Goal: Information Seeking & Learning: Learn about a topic

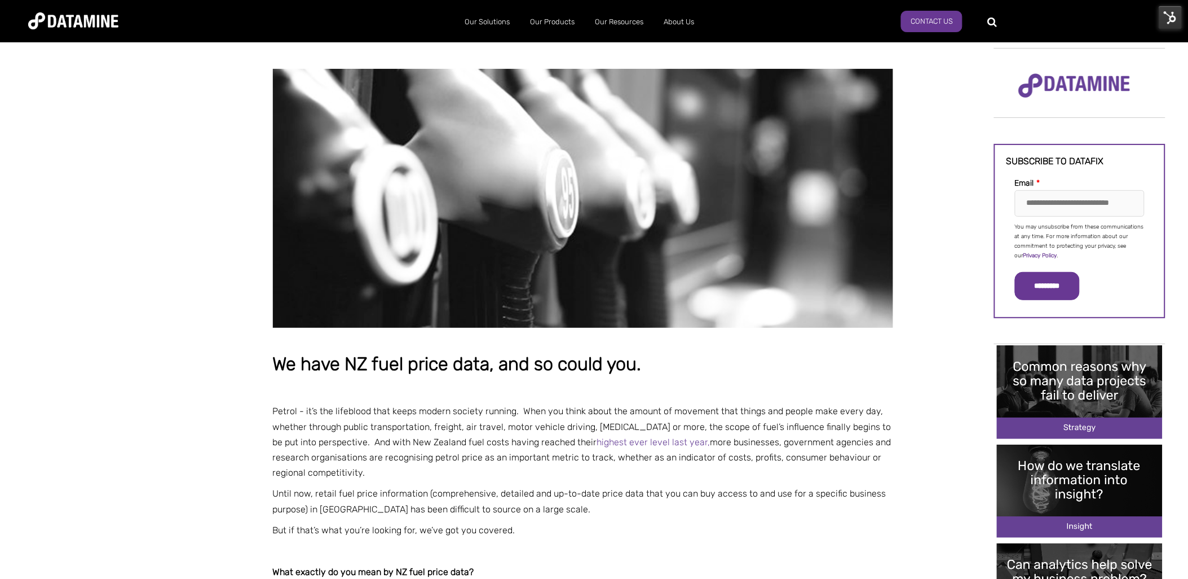
click at [1171, 17] on img at bounding box center [1171, 18] width 24 height 24
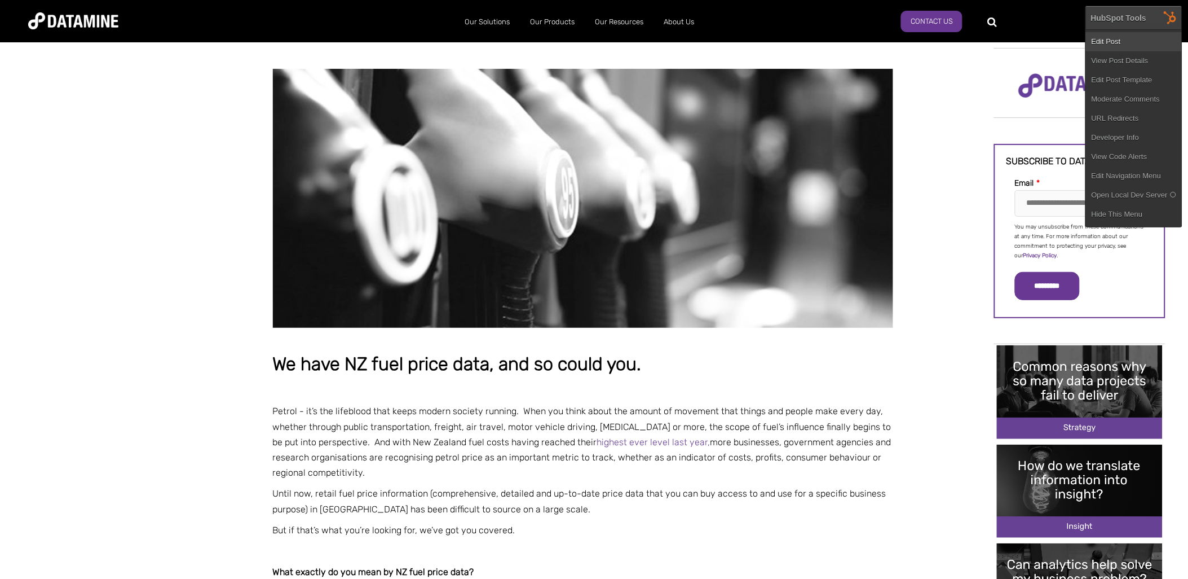
click at [1138, 39] on link "Edit Post" at bounding box center [1134, 41] width 96 height 19
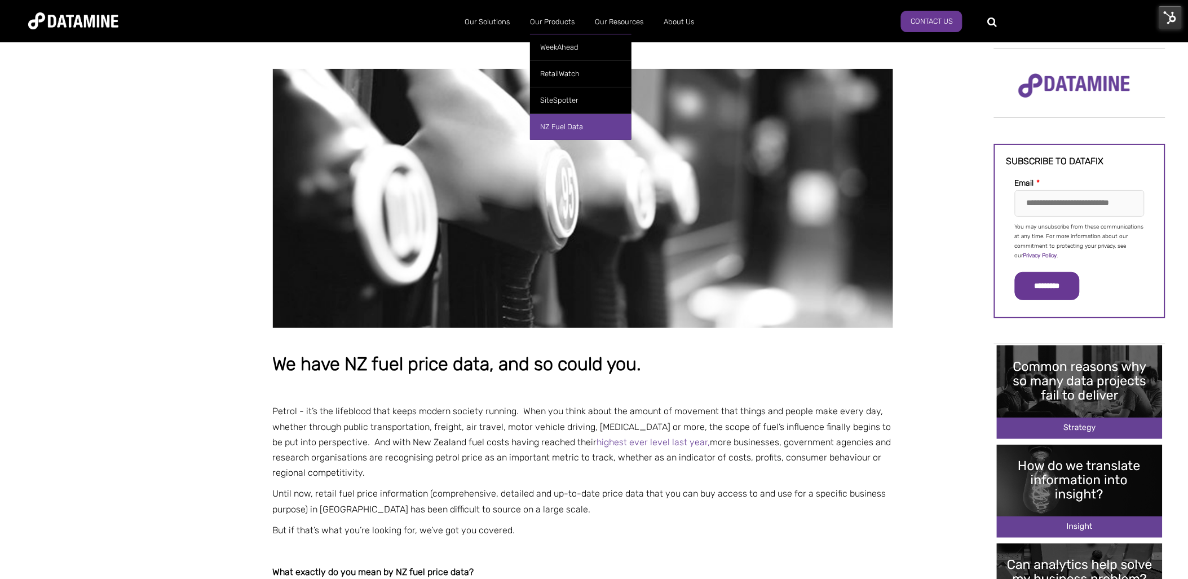
click at [572, 127] on link "NZ Fuel Data" at bounding box center [581, 126] width 102 height 27
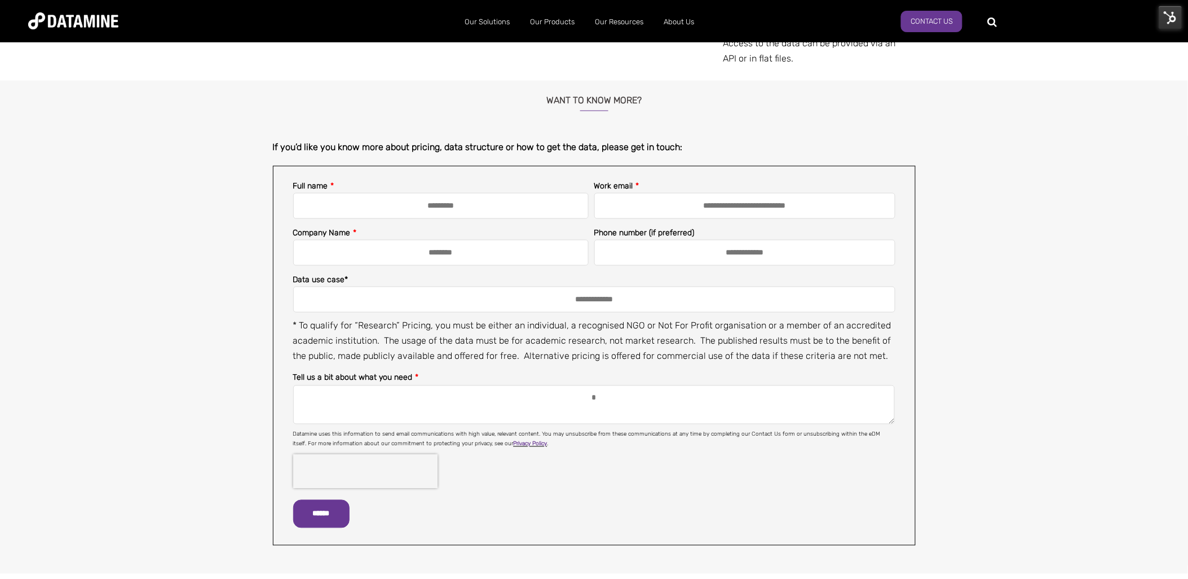
scroll to position [125, 0]
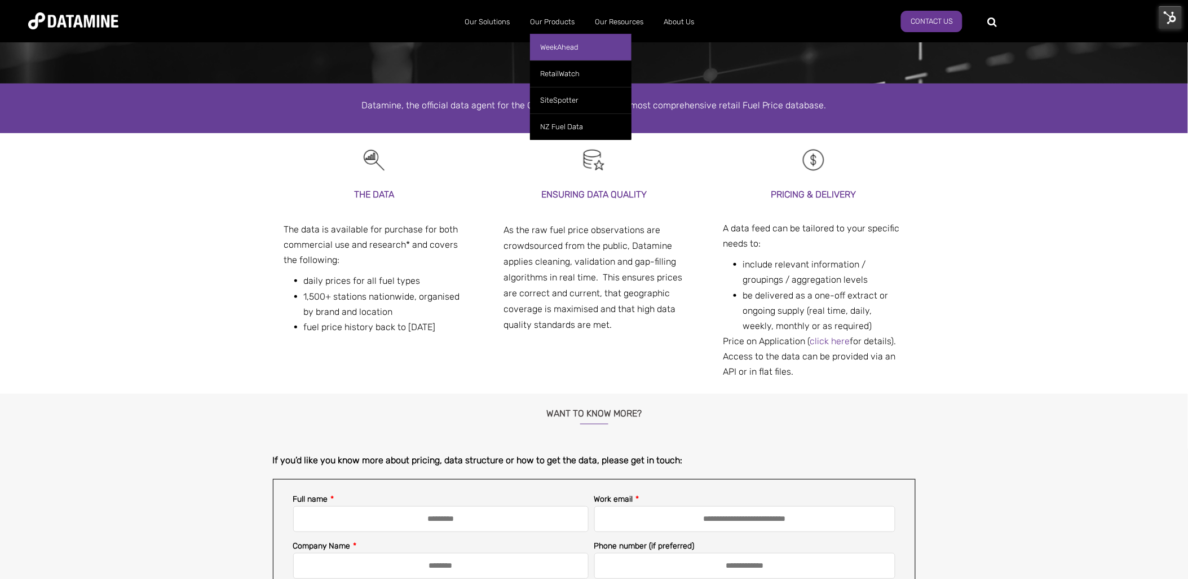
click at [574, 46] on link "WeekAhead" at bounding box center [581, 47] width 102 height 27
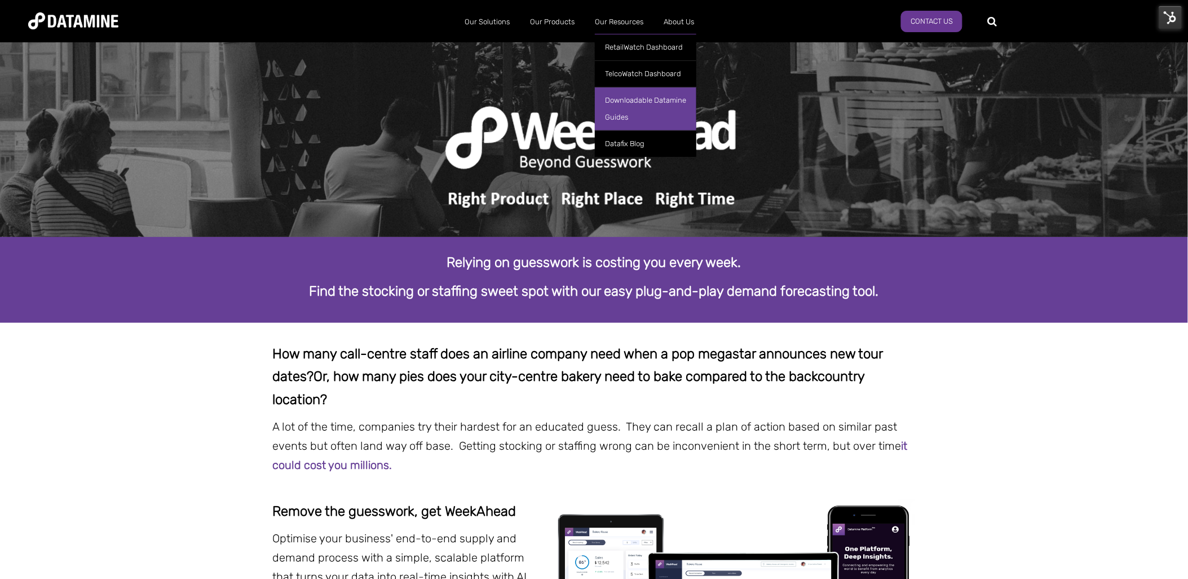
click at [633, 103] on link "Downloadable Datamine Guides" at bounding box center [646, 108] width 102 height 43
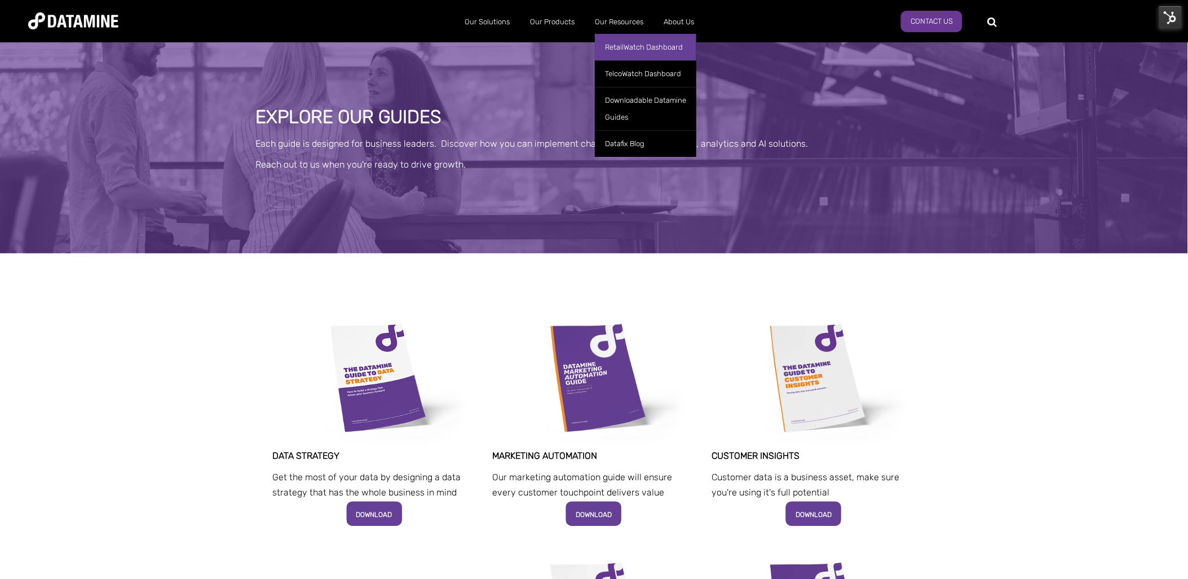
click at [622, 43] on link "RetailWatch Dashboard" at bounding box center [646, 47] width 102 height 27
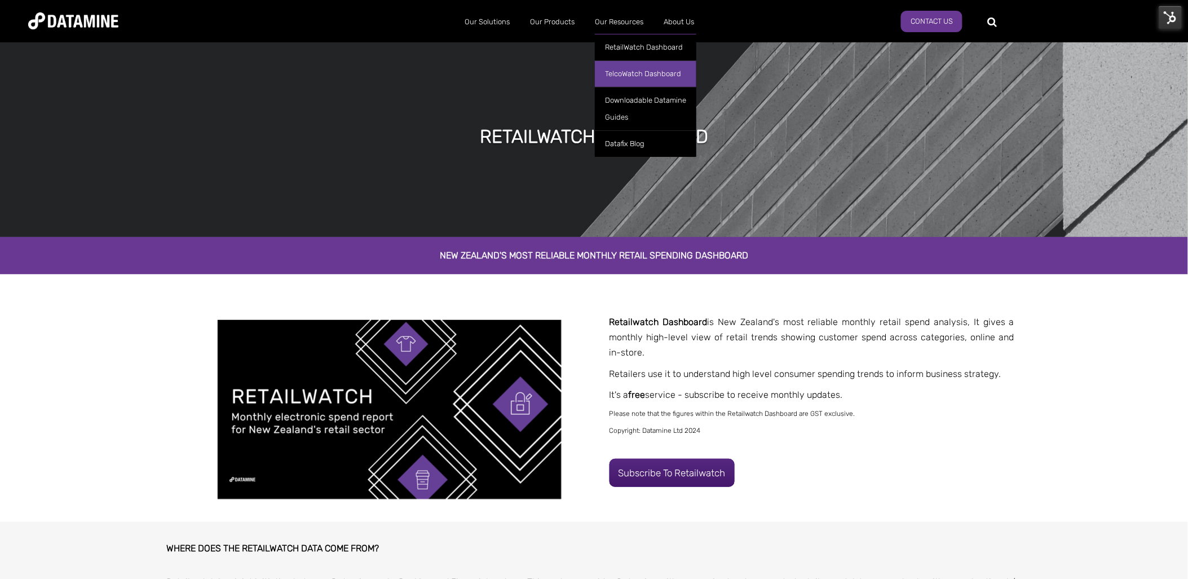
click at [647, 71] on link "TelcoWatch Dashboard" at bounding box center [646, 73] width 102 height 27
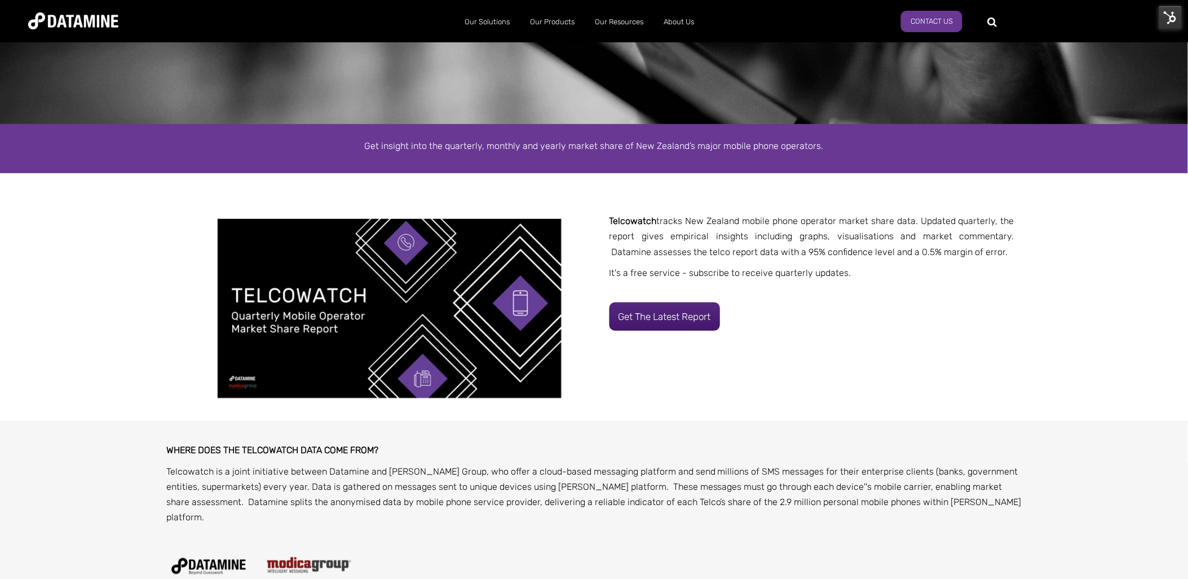
scroll to position [188, 0]
